Goal: Task Accomplishment & Management: Use online tool/utility

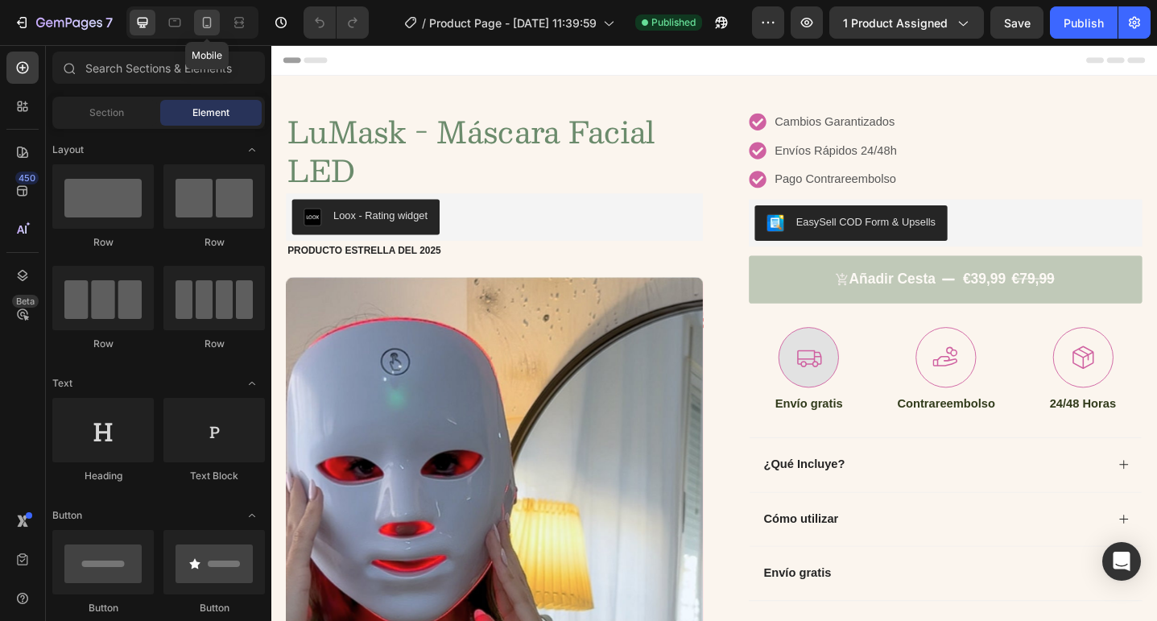
click at [204, 19] on icon at bounding box center [207, 22] width 9 height 11
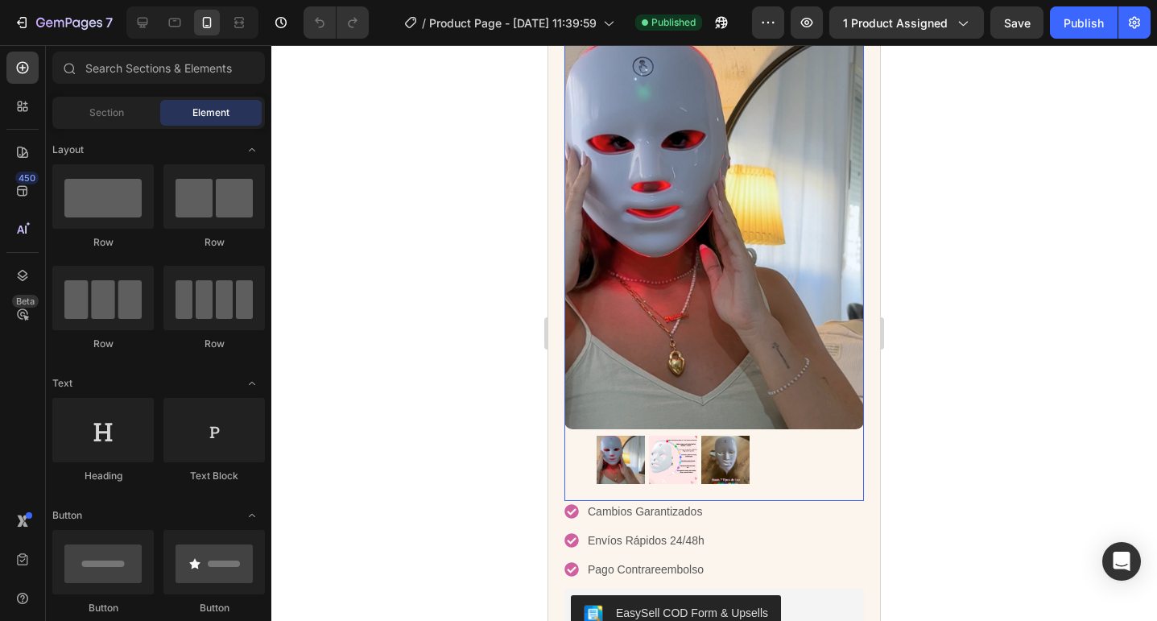
scroll to position [239, 0]
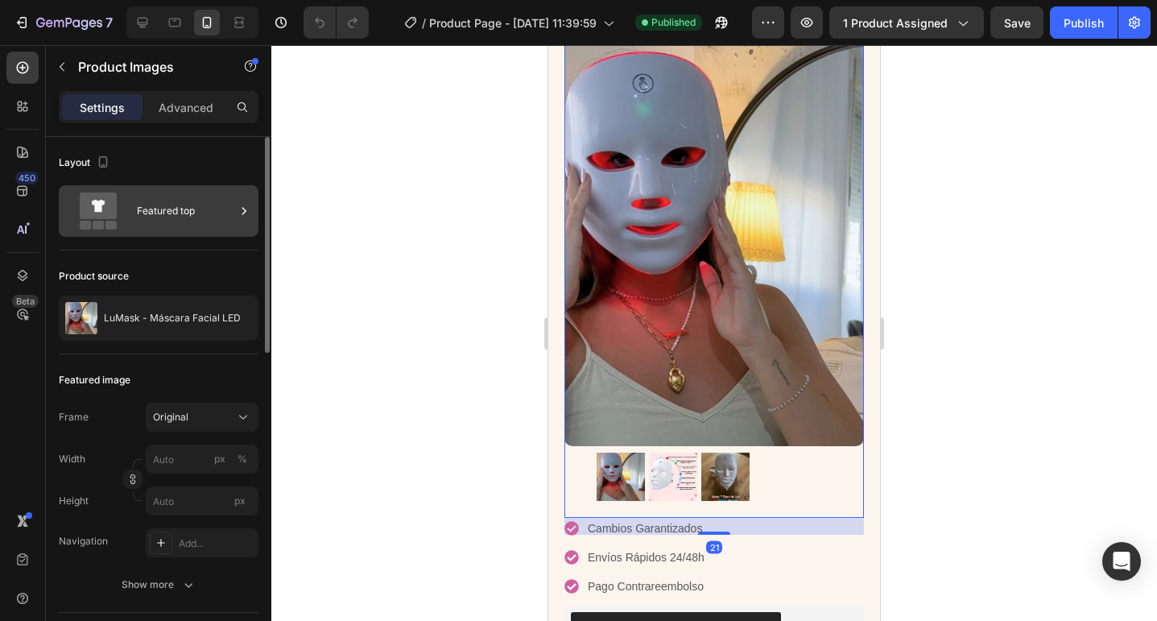
click at [147, 214] on div "Featured top" at bounding box center [186, 210] width 98 height 37
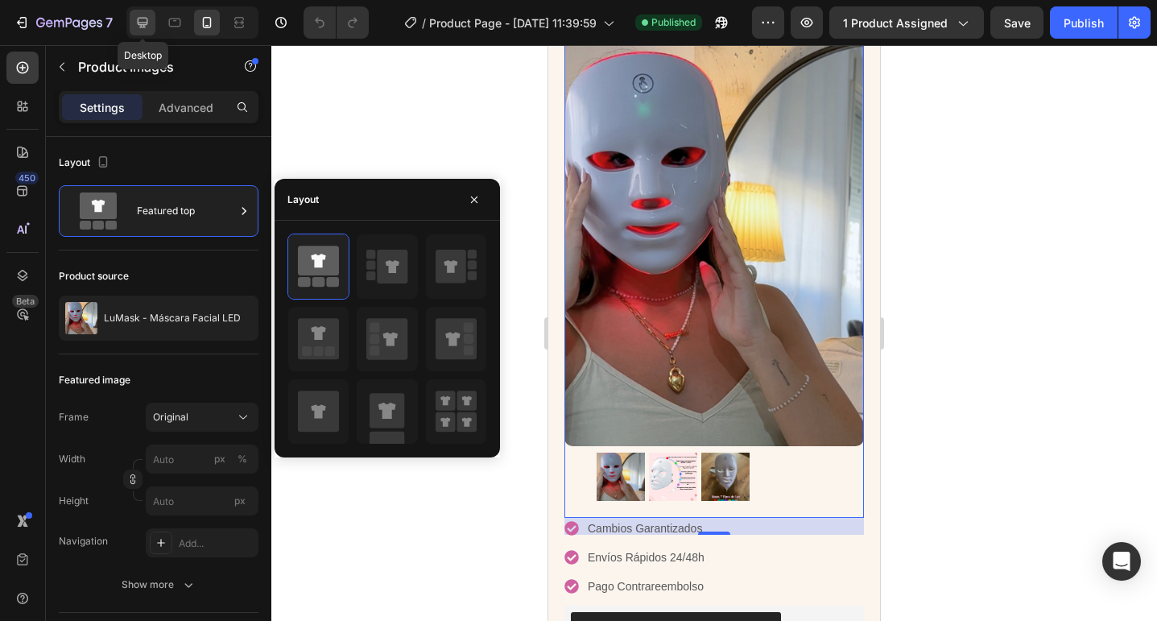
click at [141, 21] on icon at bounding box center [142, 22] width 16 height 16
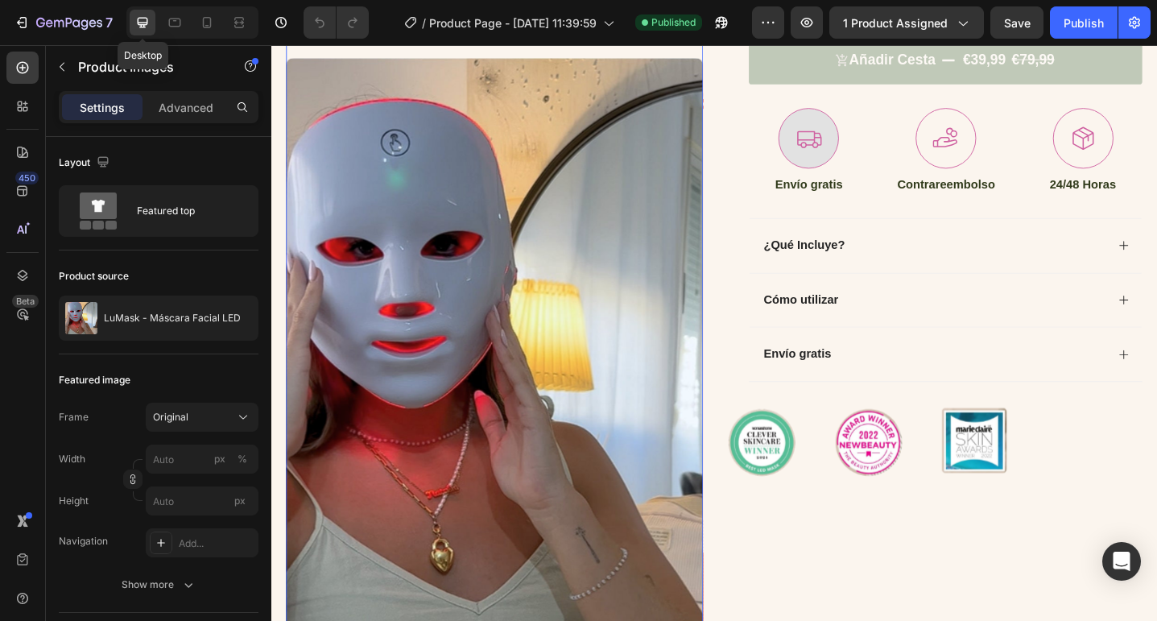
type input "20"
type input "11"
type input "24"
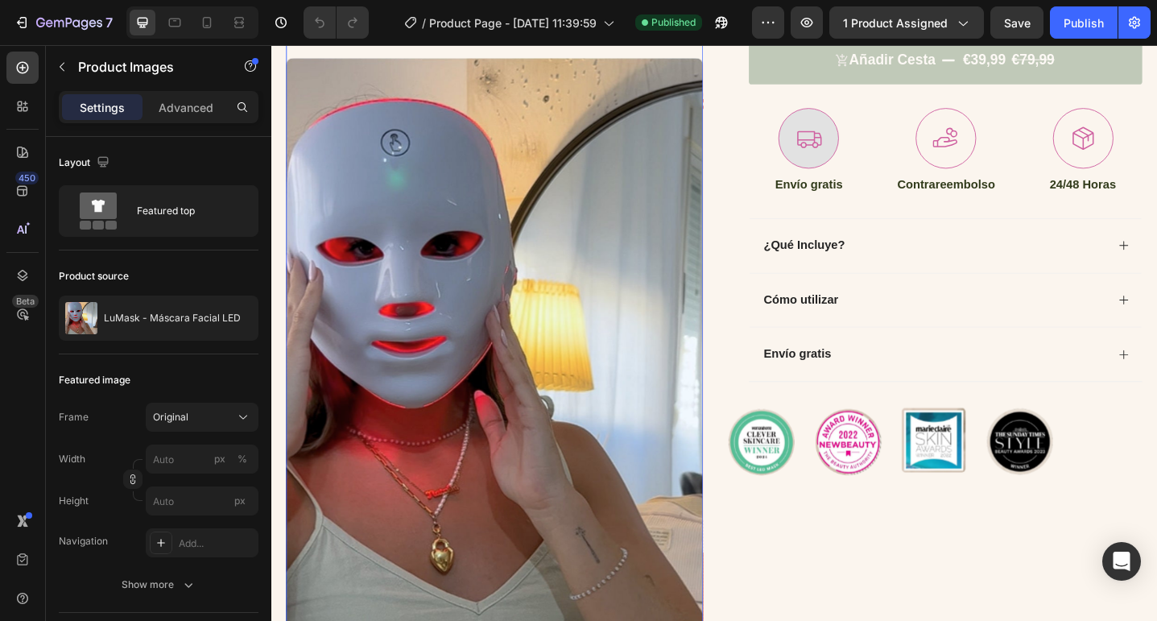
scroll to position [196, 0]
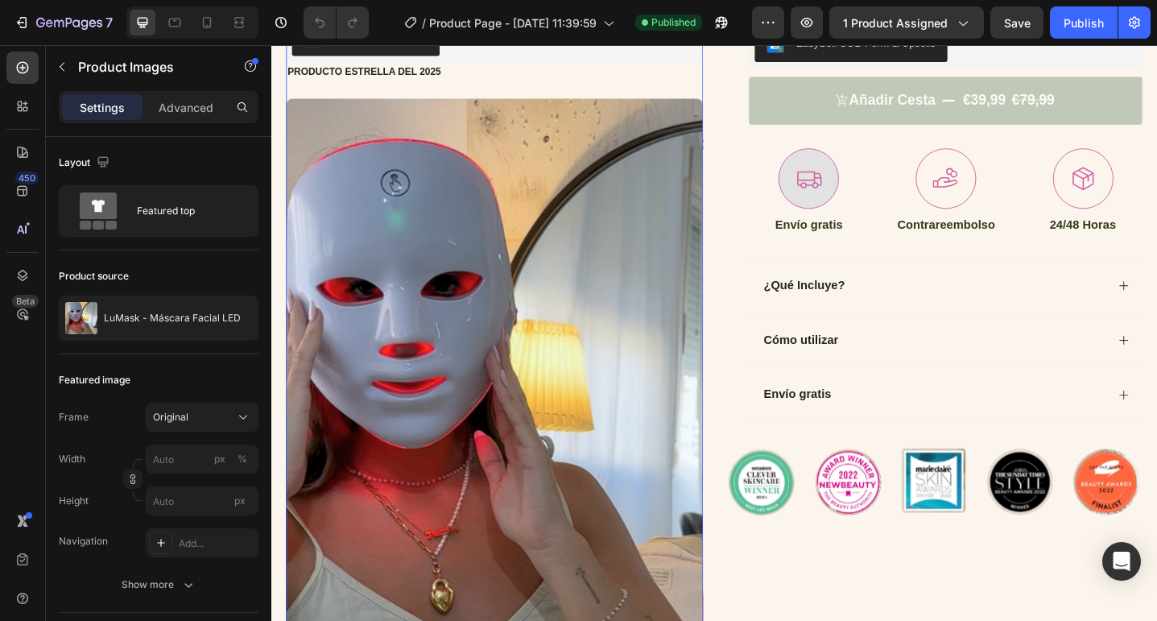
click at [608, 303] on img at bounding box center [514, 423] width 455 height 643
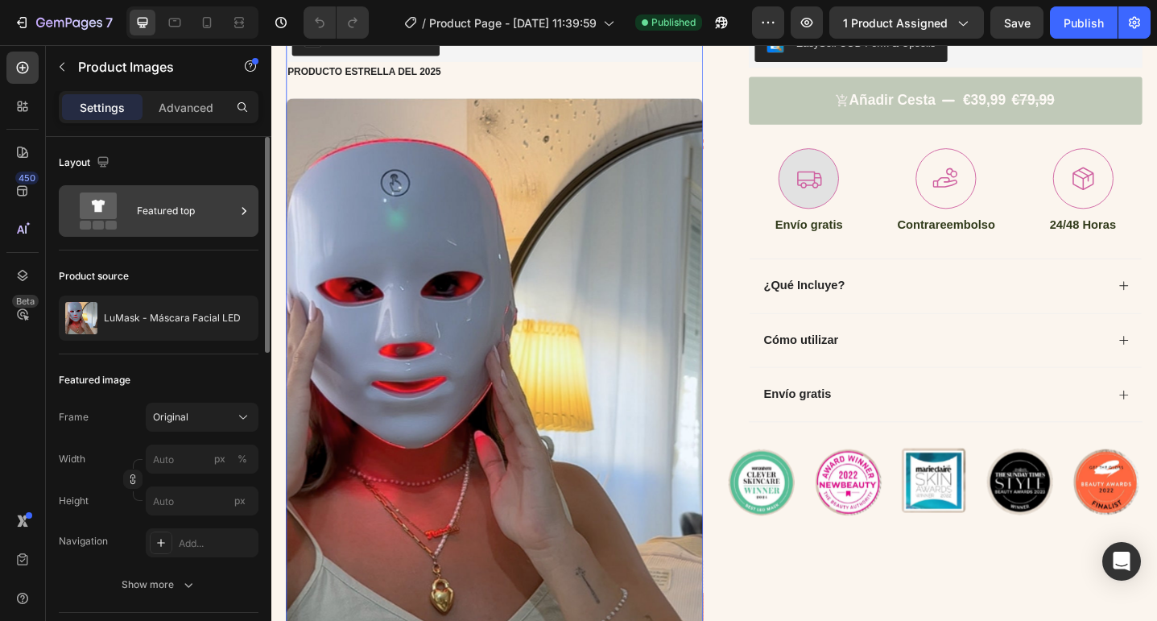
click at [188, 208] on div "Featured top" at bounding box center [186, 210] width 98 height 37
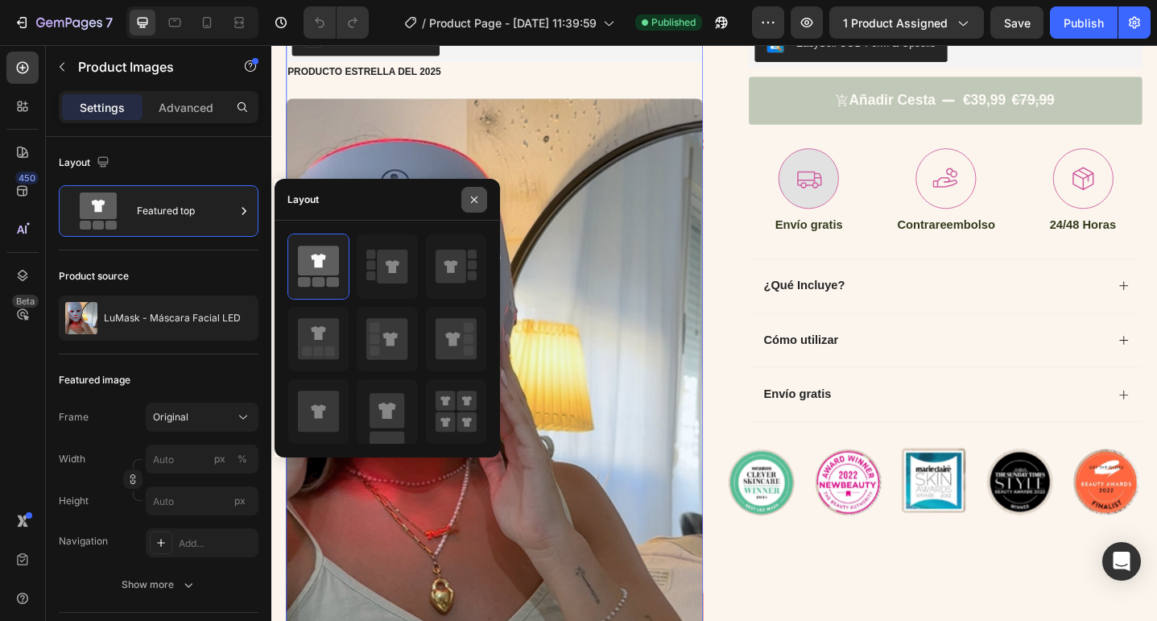
click at [480, 196] on icon "button" at bounding box center [474, 199] width 13 height 13
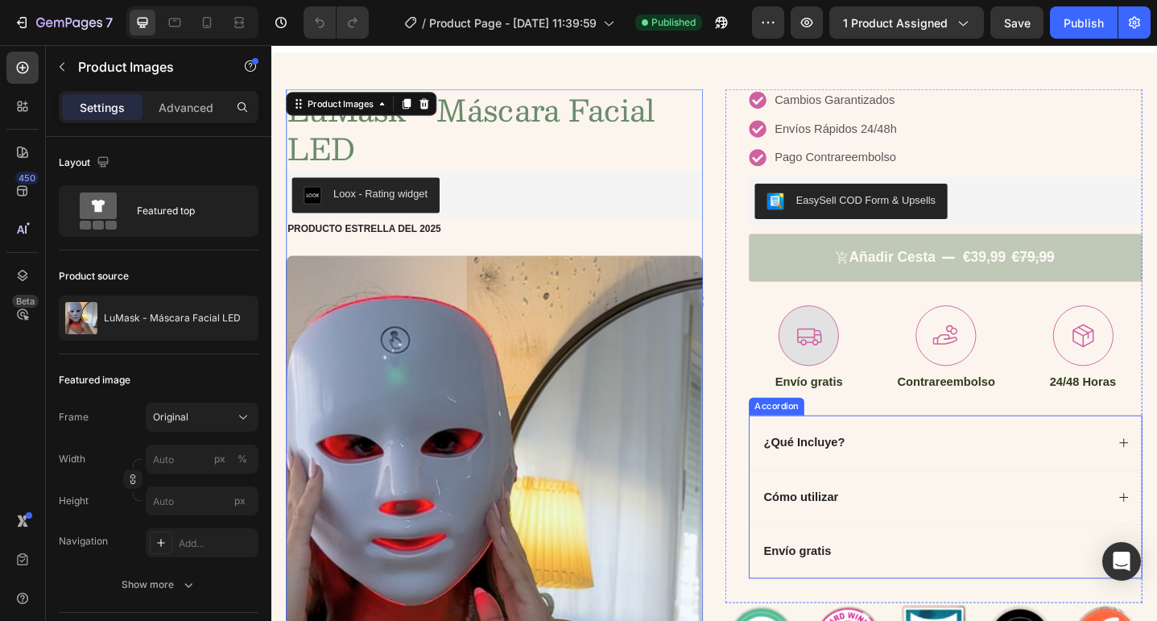
scroll to position [96, 0]
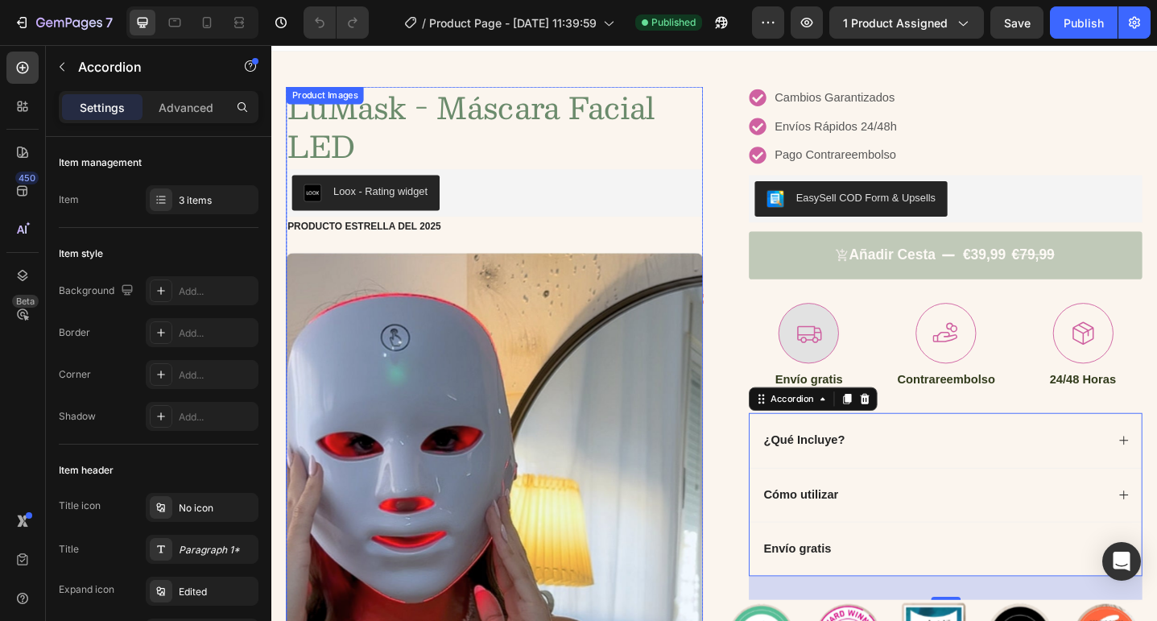
scroll to position [65, 0]
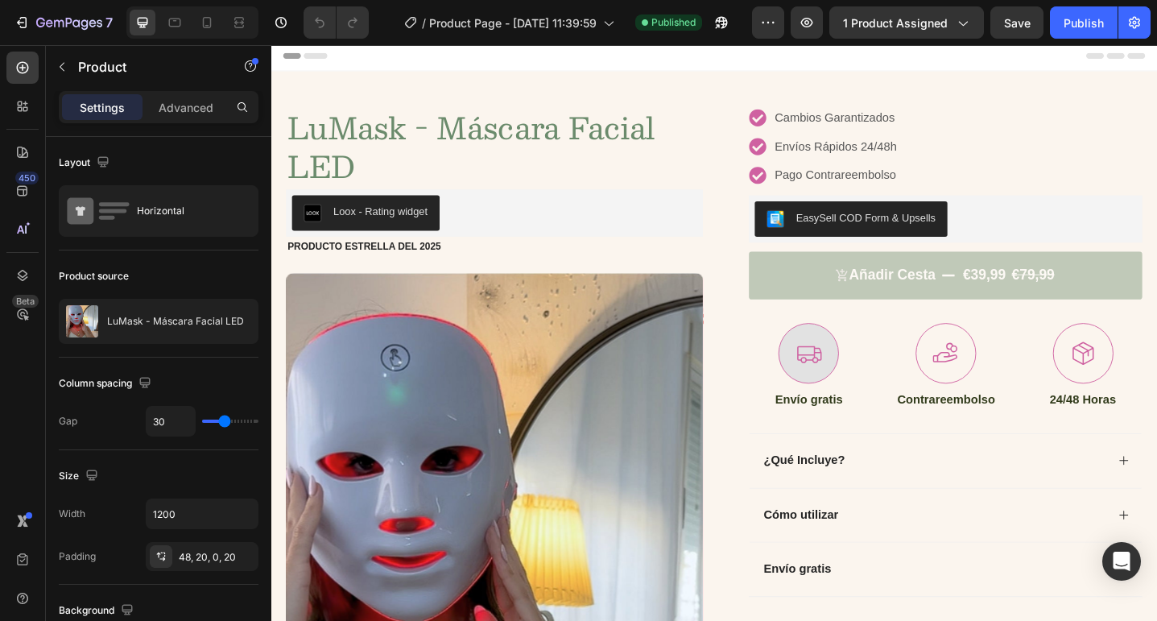
scroll to position [0, 0]
